Goal: Task Accomplishment & Management: Complete application form

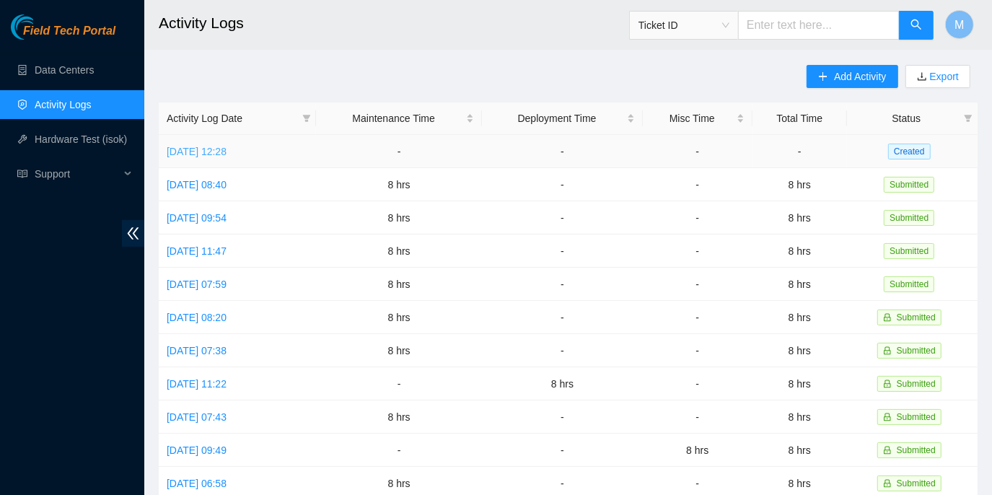
click at [226, 149] on link "[DATE] 12:28" at bounding box center [197, 152] width 60 height 12
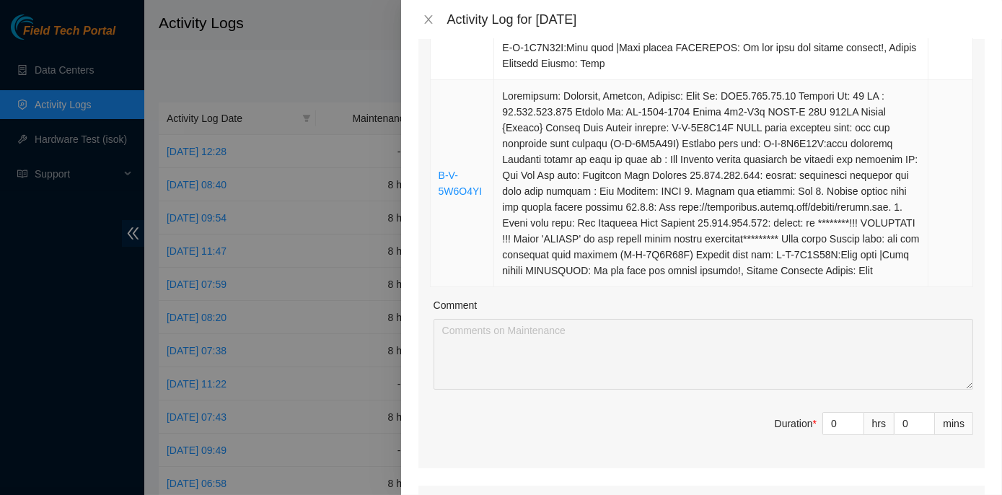
scroll to position [393, 0]
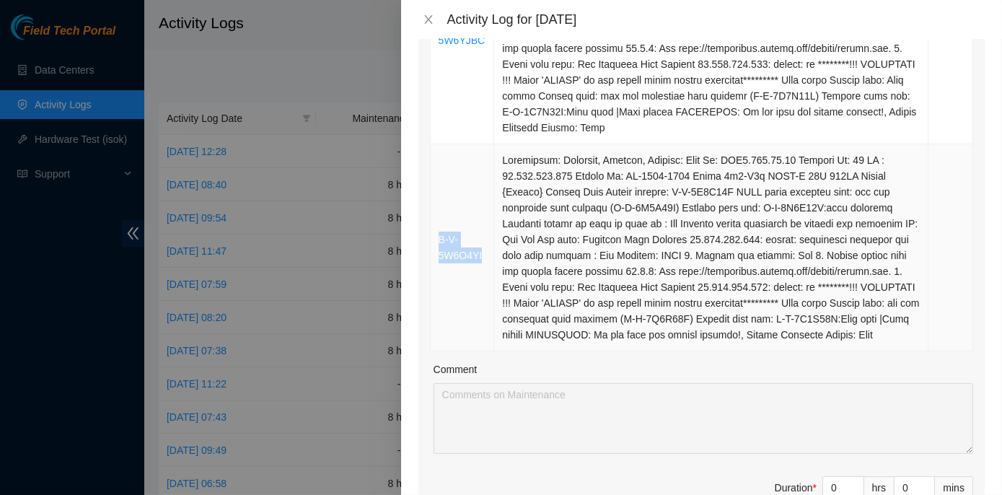
drag, startPoint x: 483, startPoint y: 256, endPoint x: 439, endPoint y: 243, distance: 45.9
click at [439, 243] on td "B-V-5W6O4YI" at bounding box center [463, 247] width 64 height 207
copy link "B-V-5W6O4YI"
click at [457, 144] on td "B-V-5W6O4YI" at bounding box center [463, 247] width 64 height 207
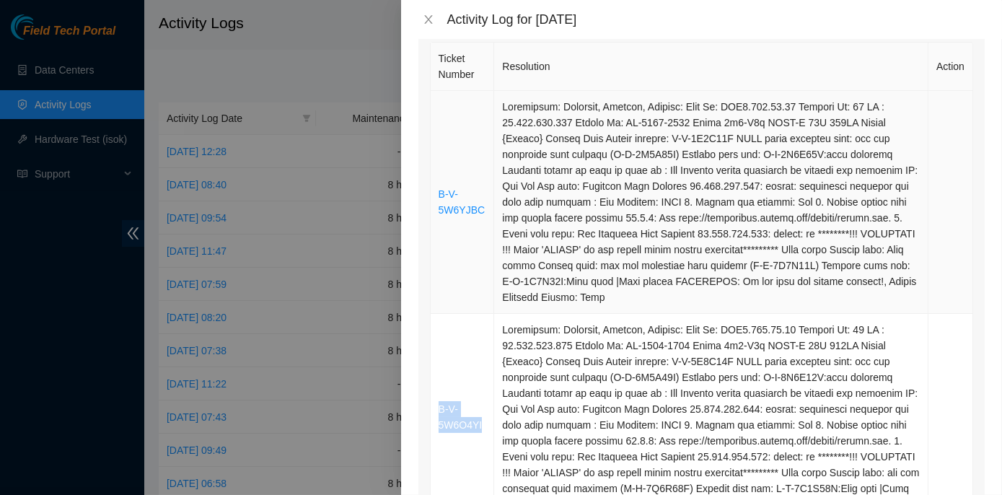
scroll to position [131, 0]
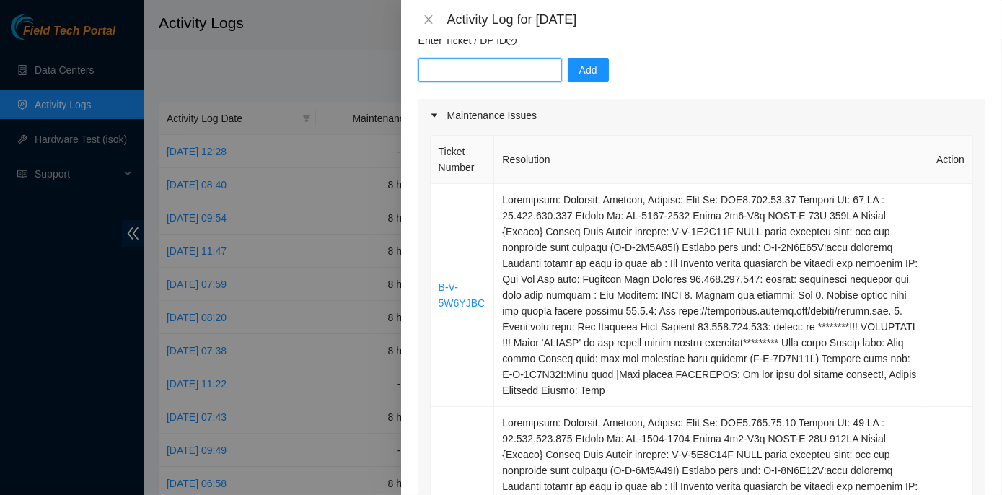
click at [442, 69] on input "text" at bounding box center [491, 69] width 144 height 23
paste input "B-V-5W6O4YI"
drag, startPoint x: 483, startPoint y: 306, endPoint x: 434, endPoint y: 282, distance: 54.5
click at [434, 282] on td "B-V-5W6YJBC" at bounding box center [463, 295] width 64 height 223
copy link "B-V-5W6YJBC"
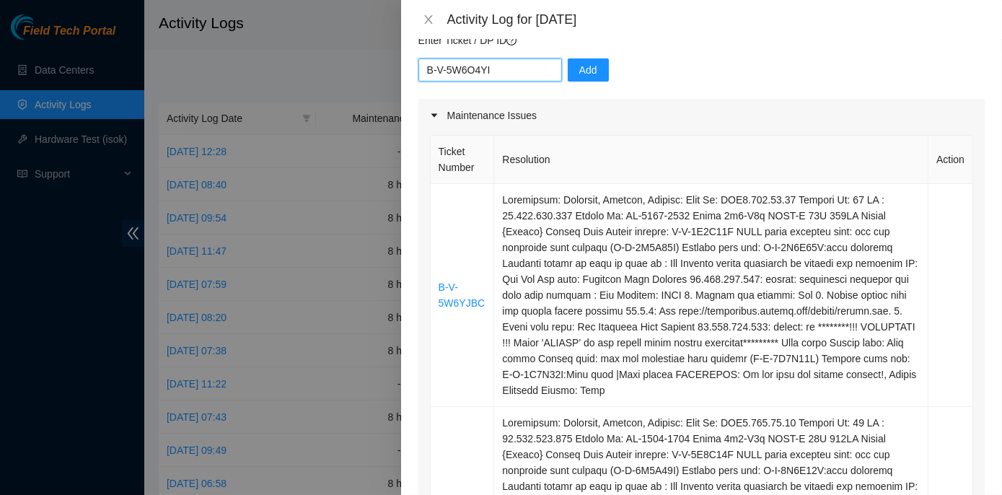
click at [505, 69] on input "B-V-5W6O4YI" at bounding box center [491, 69] width 144 height 23
paste input "B-V-5W6YJBC"
type input "B-V-5W6O4YI B-V-5W6YJBC"
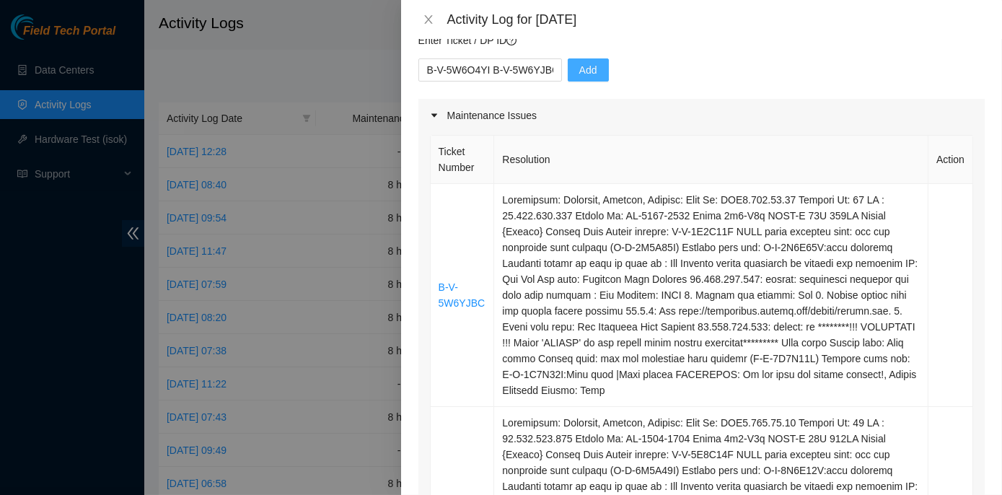
click at [579, 67] on span "Add" at bounding box center [588, 70] width 18 height 16
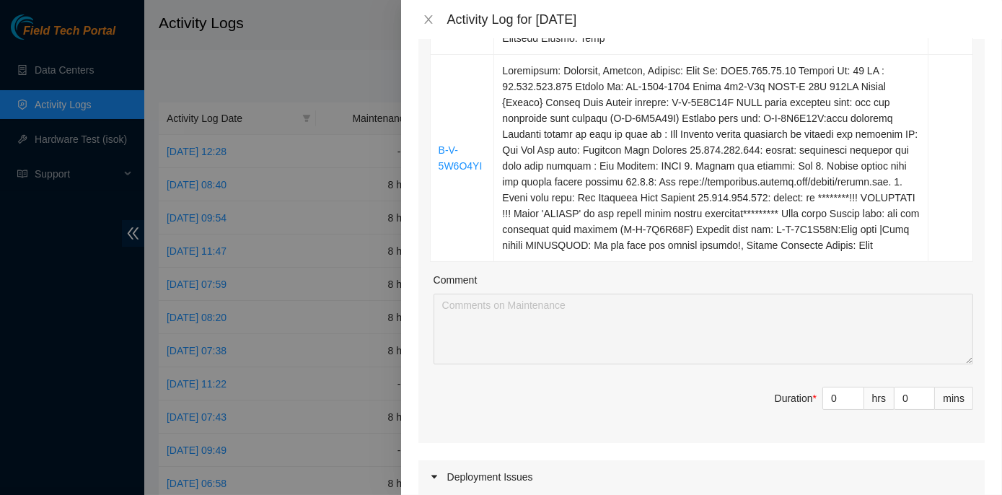
scroll to position [525, 0]
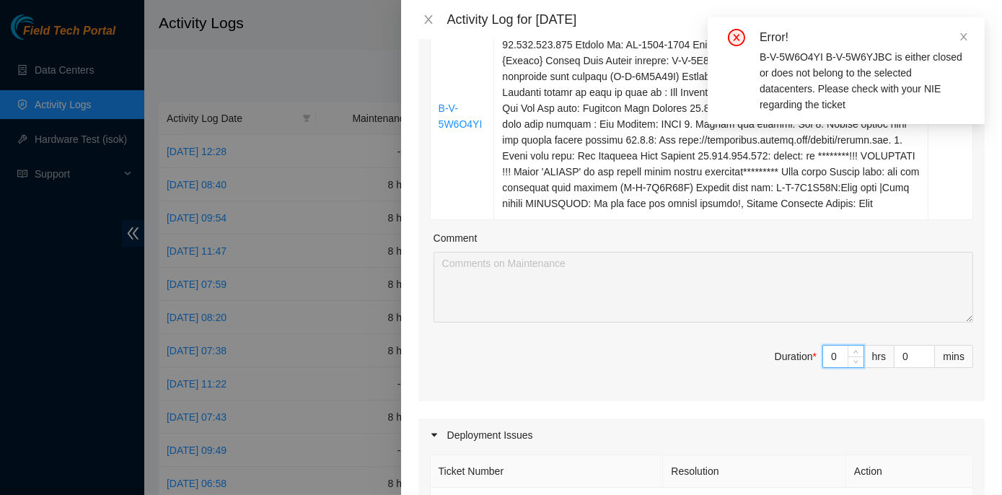
drag, startPoint x: 815, startPoint y: 350, endPoint x: 831, endPoint y: 352, distance: 16.0
click at [831, 352] on input "0" at bounding box center [843, 357] width 40 height 22
type input "8"
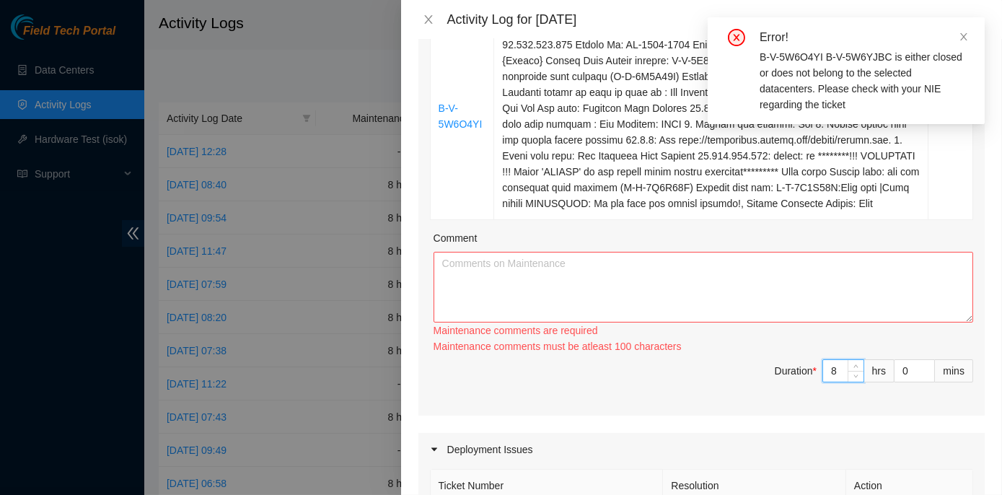
type input "8"
click at [556, 264] on textarea "Comment" at bounding box center [704, 287] width 540 height 71
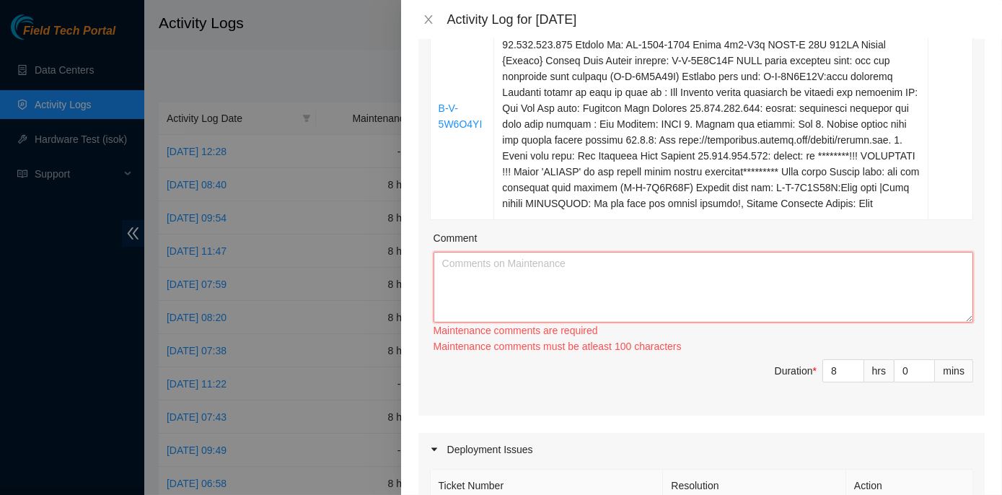
paste textarea "ECX2- Maintenance Check for inbound shipments for ECX2; there are currently no …"
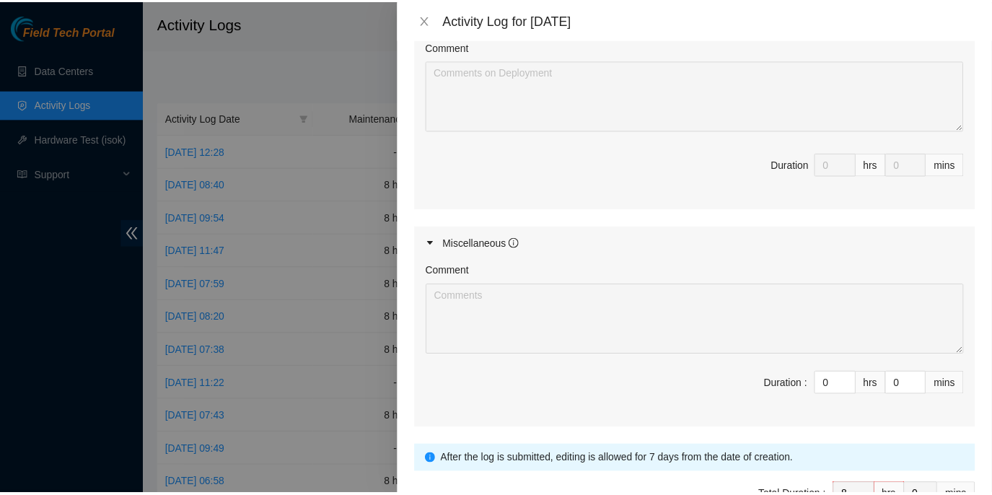
scroll to position [1103, 0]
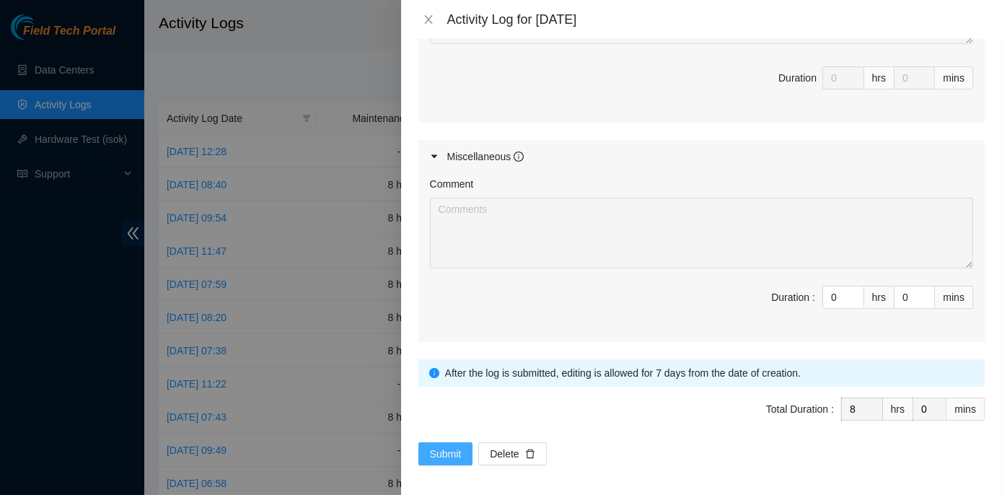
type textarea "ECX2- Maintenance Check for inbound shipments for ECX2; there are currently no …"
click at [444, 446] on span "Submit" at bounding box center [446, 454] width 32 height 16
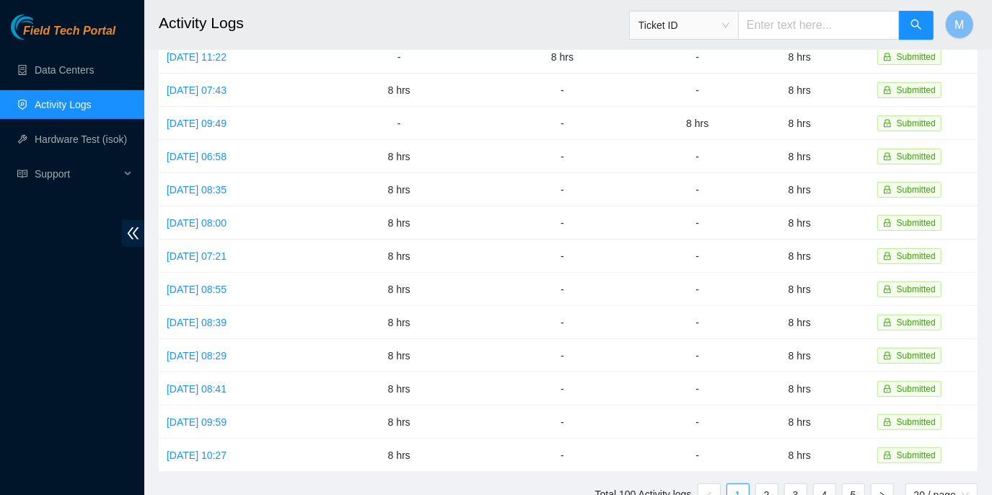
scroll to position [388, 0]
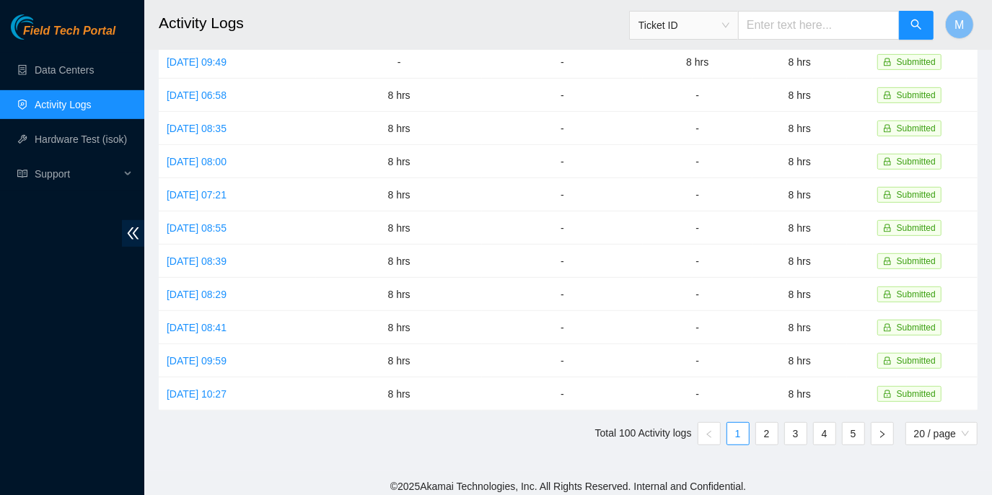
drag, startPoint x: 457, startPoint y: 420, endPoint x: 688, endPoint y: 498, distance: 243.7
click at [61, 65] on link "Data Centers" at bounding box center [64, 70] width 59 height 12
